Goal: Register for event/course

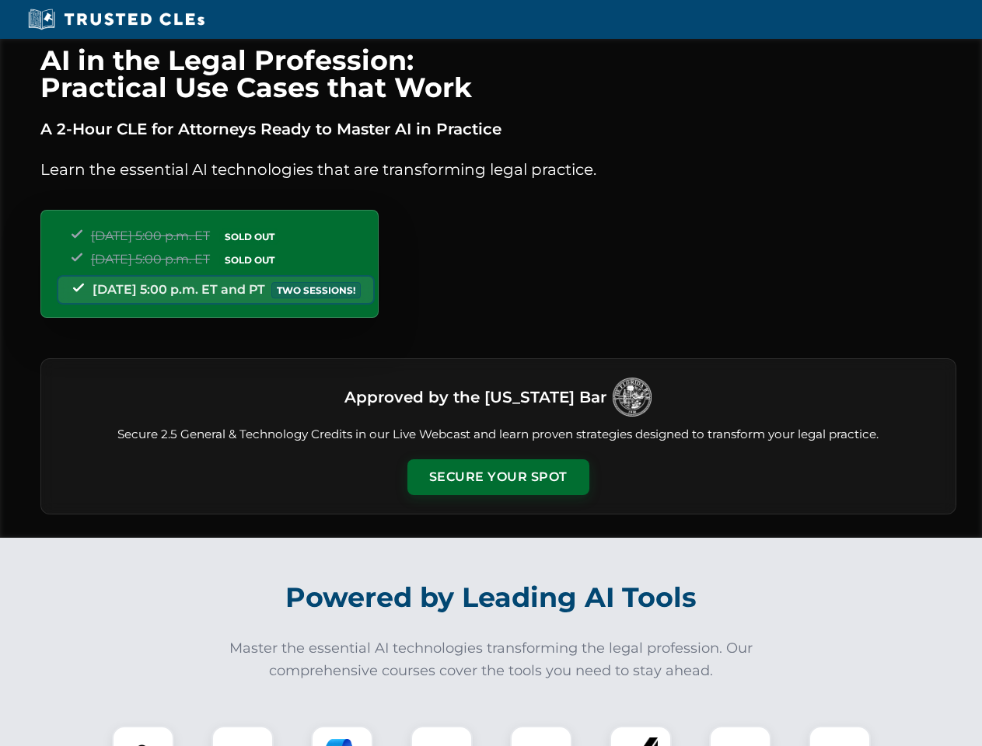
click at [497, 477] on button "Secure Your Spot" at bounding box center [498, 477] width 182 height 36
click at [143, 736] on img at bounding box center [142, 757] width 45 height 45
click at [243, 736] on div at bounding box center [242, 757] width 62 height 62
